Goal: Transaction & Acquisition: Book appointment/travel/reservation

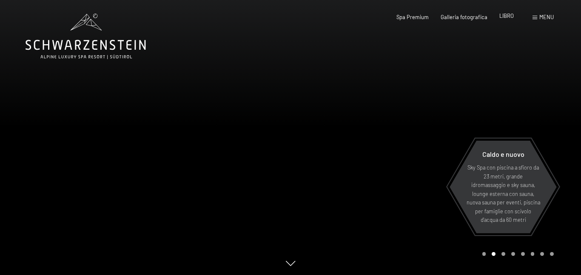
click at [508, 18] on font "LIBRO" at bounding box center [506, 15] width 14 height 7
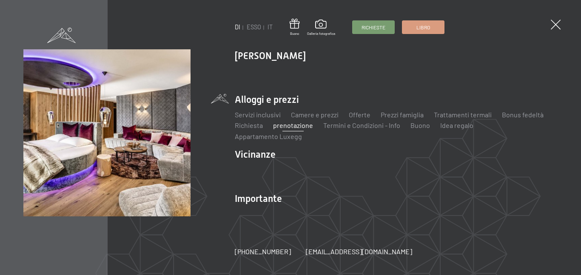
click at [283, 136] on ul "Lo Schwarzenstein Novità da Schwarzenstein I tuoi ospiti Spa Premium buongustai…" at bounding box center [396, 137] width 323 height 176
click at [281, 108] on li "Alloggi e prezzi Servizi inclusivi Camere e prezzi lista Offerte lista Prezzi f…" at bounding box center [396, 117] width 323 height 48
click at [257, 119] on font "Servizi inclusivi" at bounding box center [258, 115] width 46 height 8
click at [317, 119] on font "Camere e prezzi" at bounding box center [315, 115] width 48 height 8
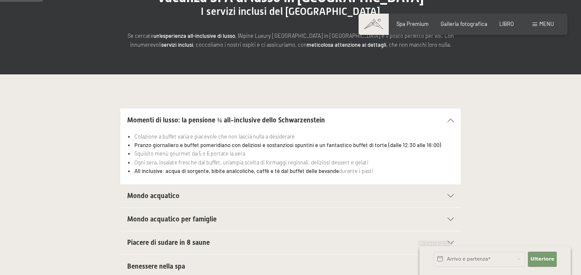
drag, startPoint x: 580, startPoint y: 31, endPoint x: 578, endPoint y: 50, distance: 19.2
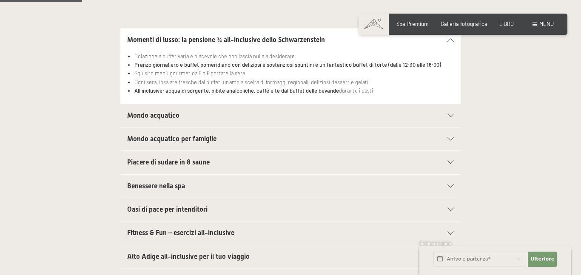
scroll to position [187, 0]
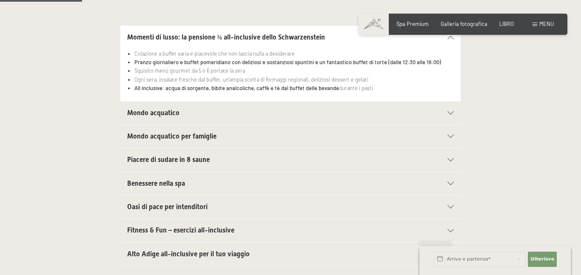
click at [464, 119] on div "Mondo acquatico Piscina sportiva con piscina panoramica esterna lunga 25 m (30°…" at bounding box center [290, 113] width 464 height 24
click at [451, 113] on icon at bounding box center [450, 112] width 6 height 3
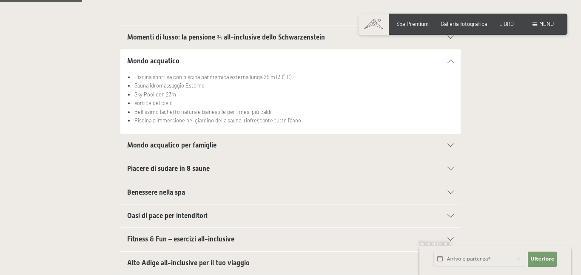
click at [449, 149] on div "Mondo acquatico per famiglie" at bounding box center [290, 145] width 326 height 23
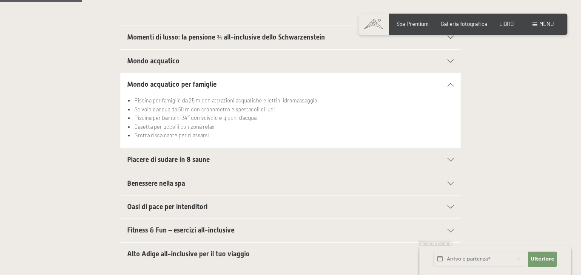
click at [451, 161] on icon at bounding box center [450, 159] width 6 height 3
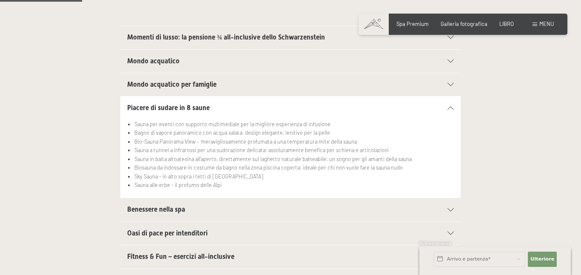
click at [447, 207] on div "Benessere nella spa" at bounding box center [290, 209] width 326 height 23
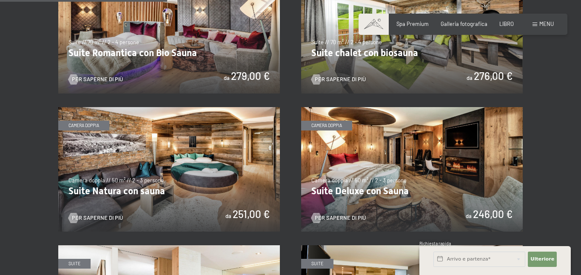
scroll to position [631, 0]
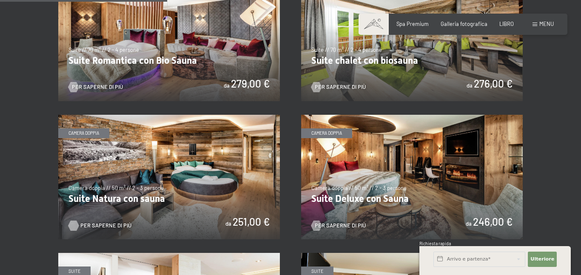
click at [102, 222] on font "Per saperne di più" at bounding box center [105, 225] width 51 height 7
click at [439, 195] on img at bounding box center [411, 177] width 221 height 125
click at [384, 51] on img at bounding box center [411, 39] width 221 height 125
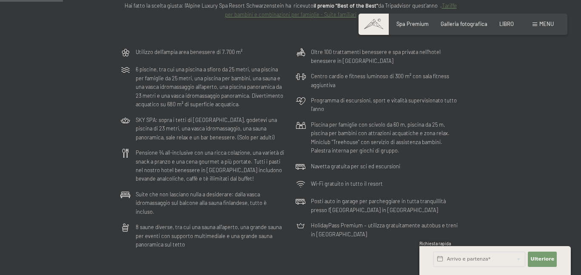
scroll to position [0, 0]
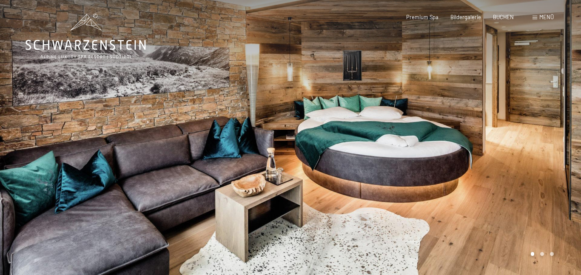
click at [565, 132] on div at bounding box center [435, 138] width 290 height 276
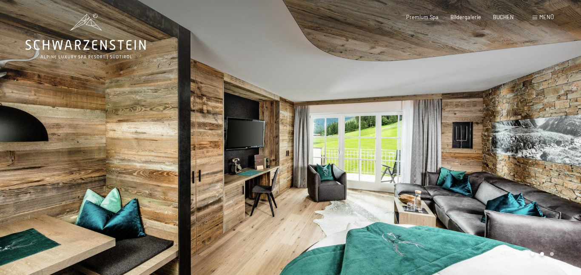
click at [565, 132] on div at bounding box center [435, 138] width 290 height 276
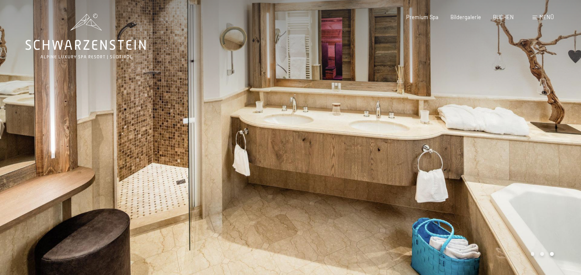
click at [565, 132] on div at bounding box center [435, 138] width 290 height 276
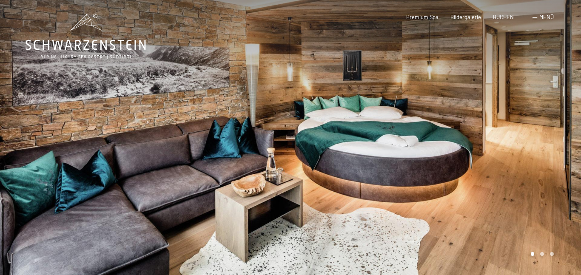
click at [565, 132] on div at bounding box center [435, 138] width 290 height 276
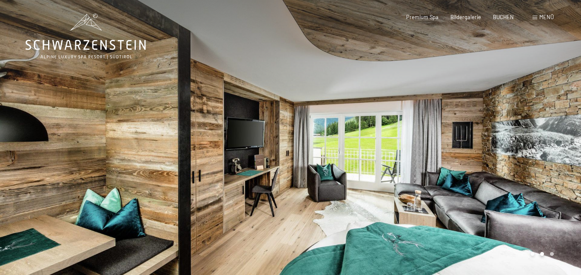
click at [565, 132] on div at bounding box center [435, 138] width 290 height 276
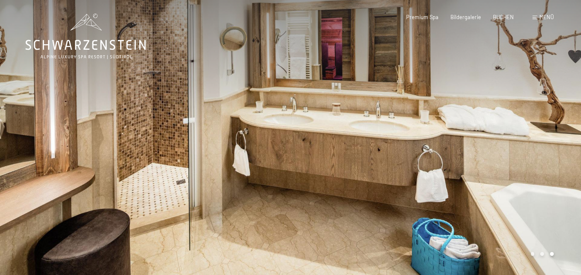
click at [565, 132] on div at bounding box center [435, 138] width 290 height 276
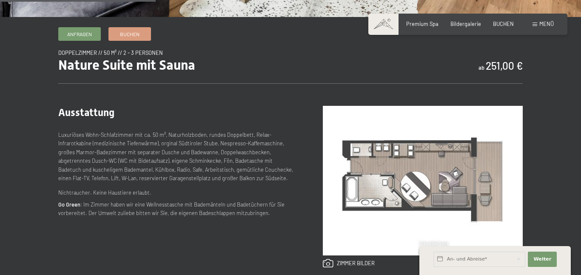
scroll to position [261, 0]
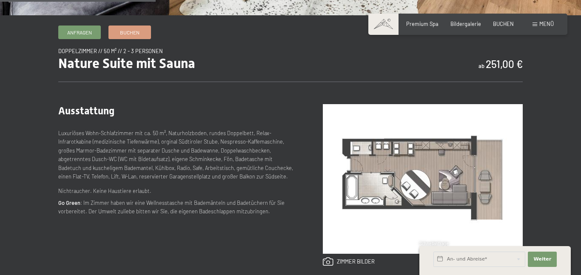
click at [365, 57] on div "Nature Suite mit Sauna ab 251,00 €" at bounding box center [290, 63] width 464 height 16
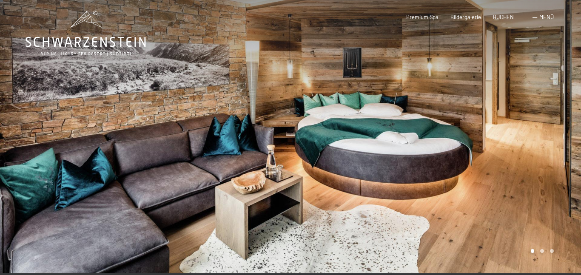
scroll to position [0, 0]
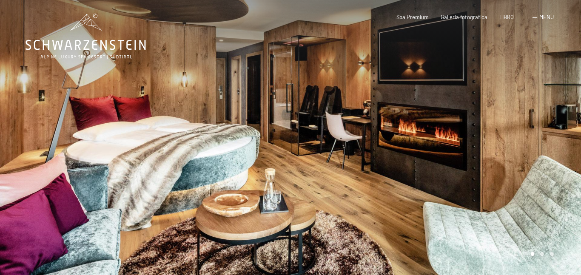
click at [550, 127] on div at bounding box center [435, 138] width 290 height 276
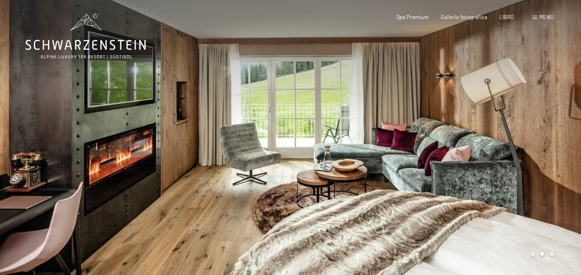
click at [550, 127] on div at bounding box center [435, 138] width 290 height 276
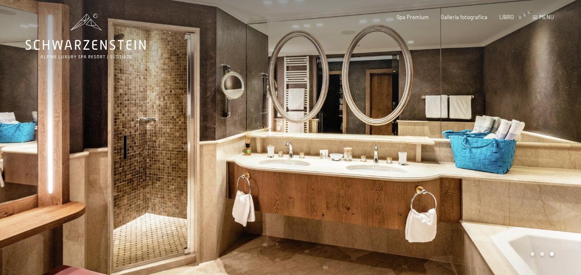
click at [550, 127] on div at bounding box center [435, 138] width 290 height 276
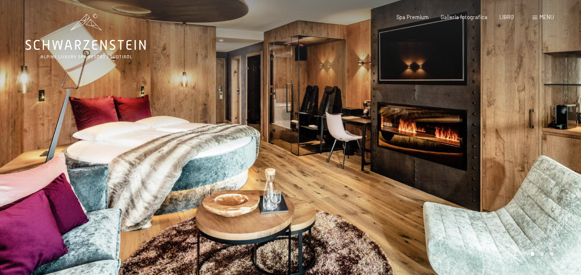
click at [550, 127] on div at bounding box center [435, 138] width 290 height 276
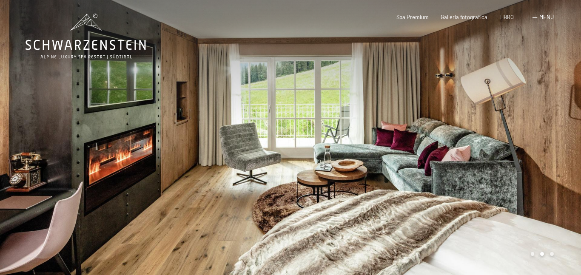
click at [550, 127] on div at bounding box center [435, 138] width 290 height 276
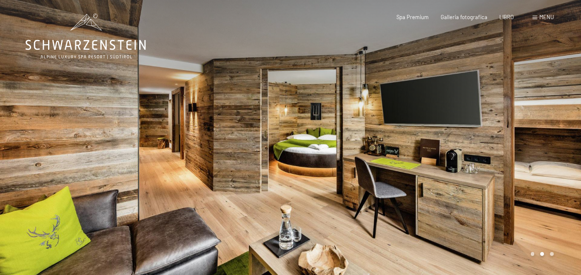
click at [548, 185] on div at bounding box center [435, 138] width 290 height 276
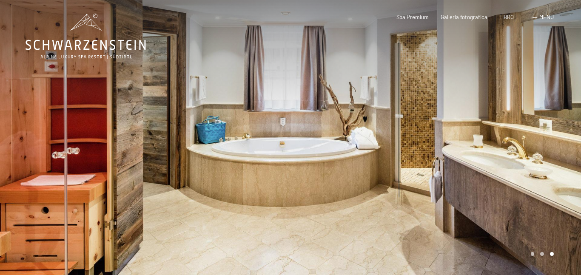
click at [548, 185] on div at bounding box center [435, 138] width 290 height 276
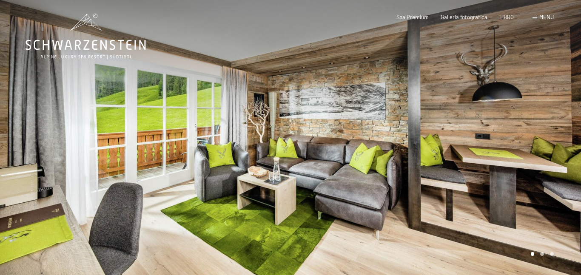
click at [548, 185] on div at bounding box center [435, 138] width 290 height 276
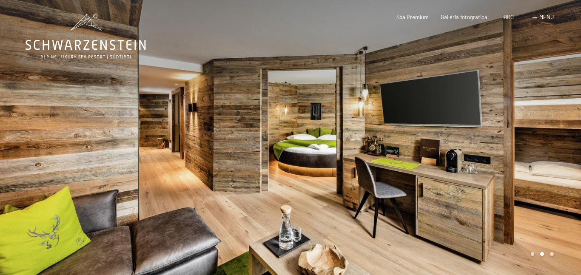
click at [548, 185] on div at bounding box center [435, 138] width 290 height 276
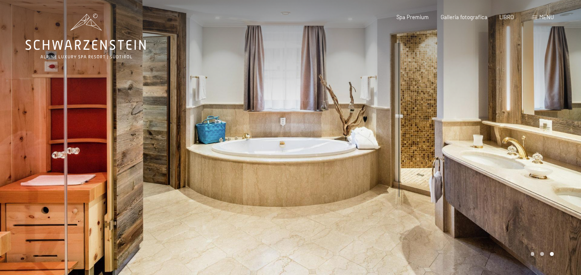
click at [548, 185] on div at bounding box center [435, 138] width 290 height 276
